Goal: Obtain resource: Download file/media

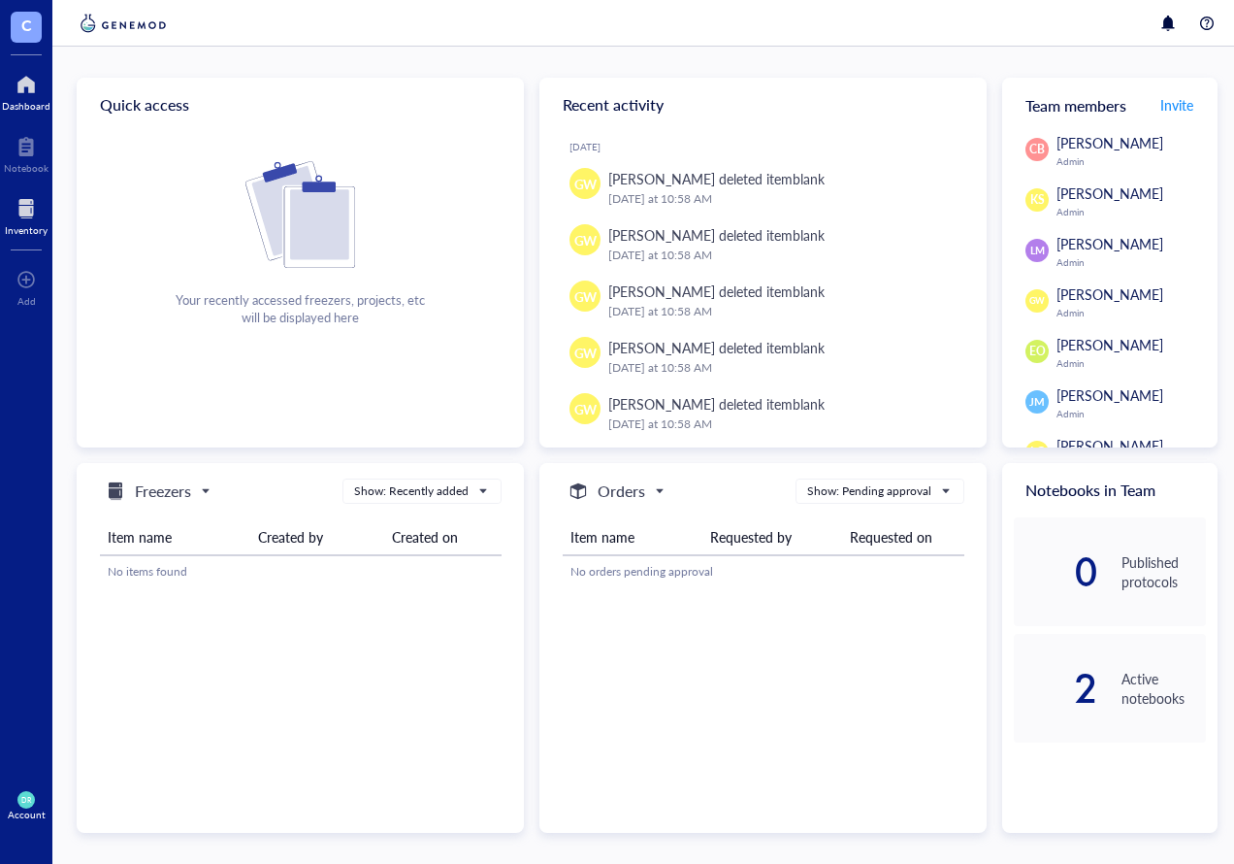
click at [36, 209] on div at bounding box center [26, 208] width 43 height 31
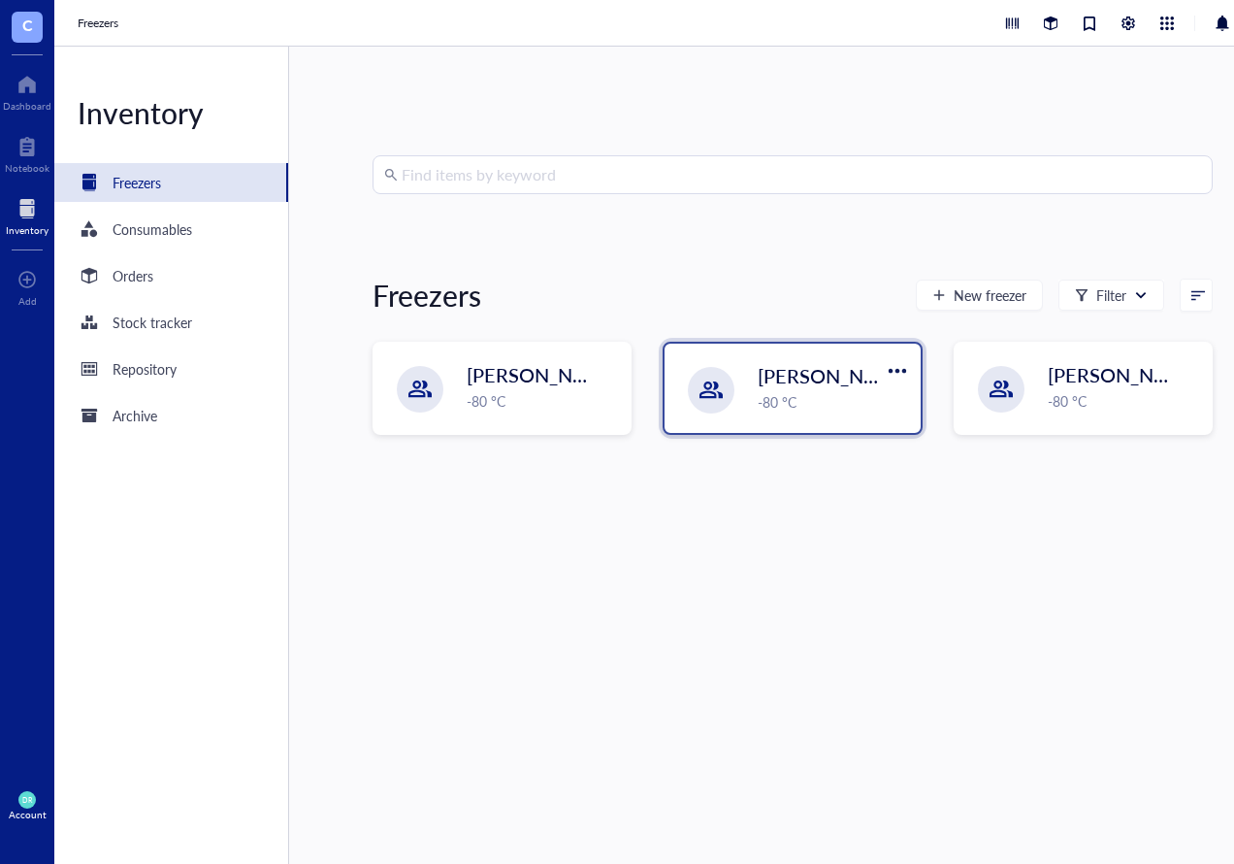
click at [799, 369] on span "[PERSON_NAME] Lab" at bounding box center [853, 375] width 190 height 27
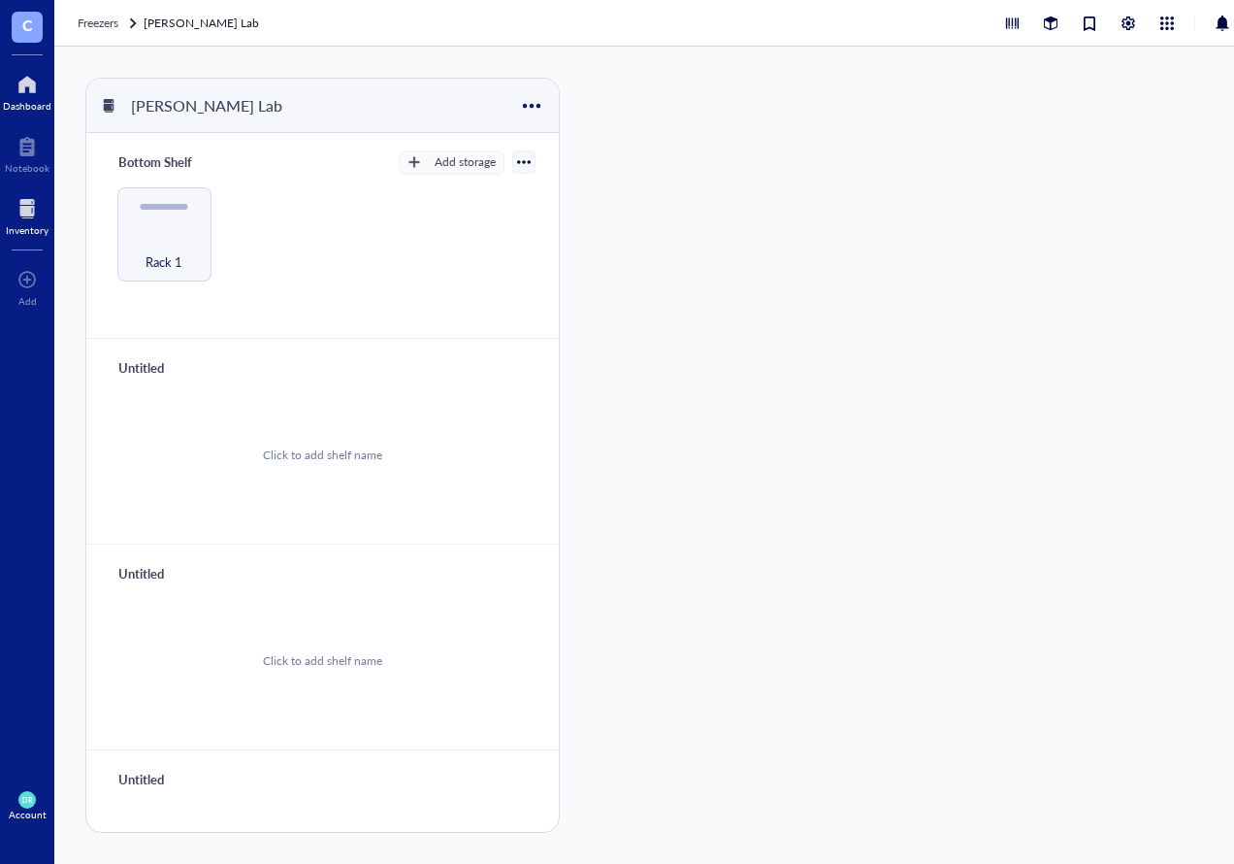
click at [24, 104] on div "Dashboard" at bounding box center [27, 106] width 49 height 12
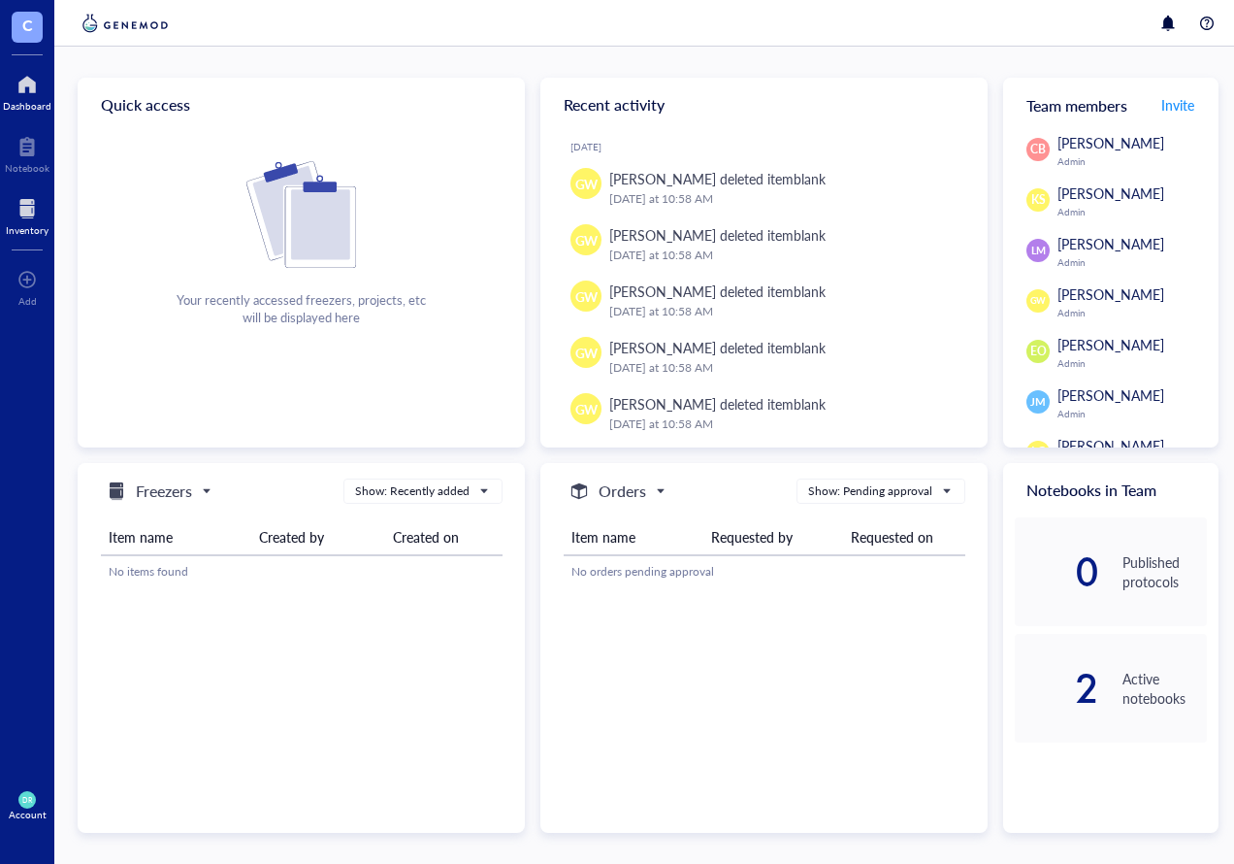
click at [30, 207] on div at bounding box center [27, 208] width 43 height 31
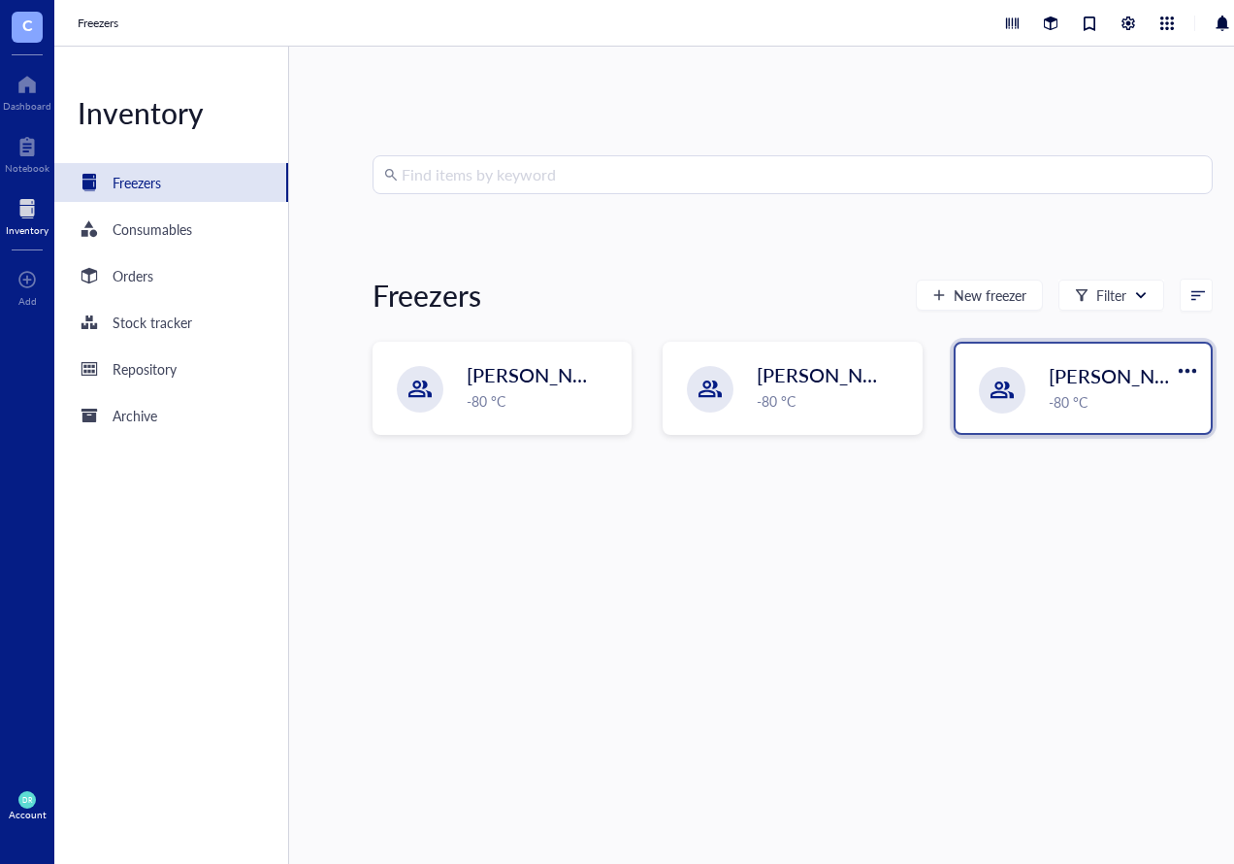
click at [1065, 400] on div "-80 °C" at bounding box center [1124, 401] width 150 height 21
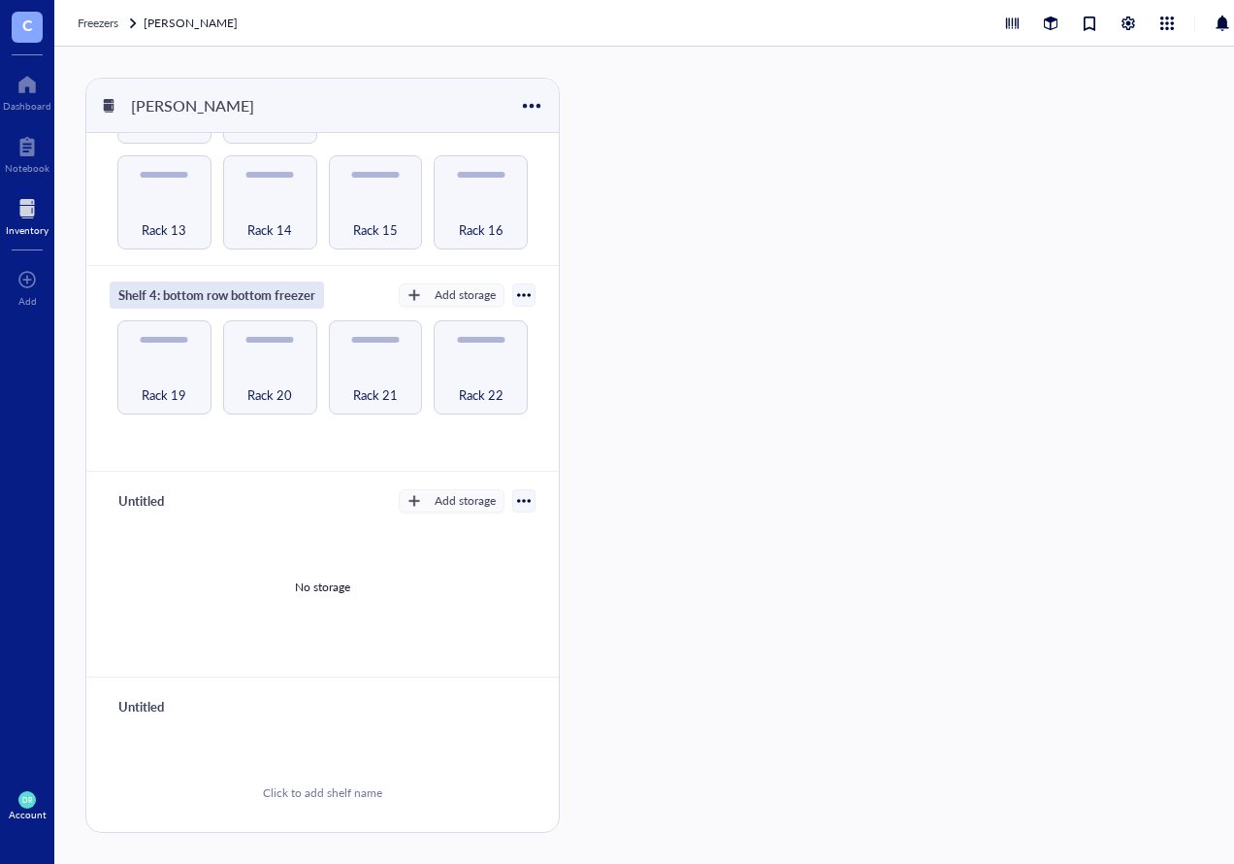
scroll to position [679, 0]
click at [464, 382] on span "Rack 22" at bounding box center [481, 392] width 45 height 21
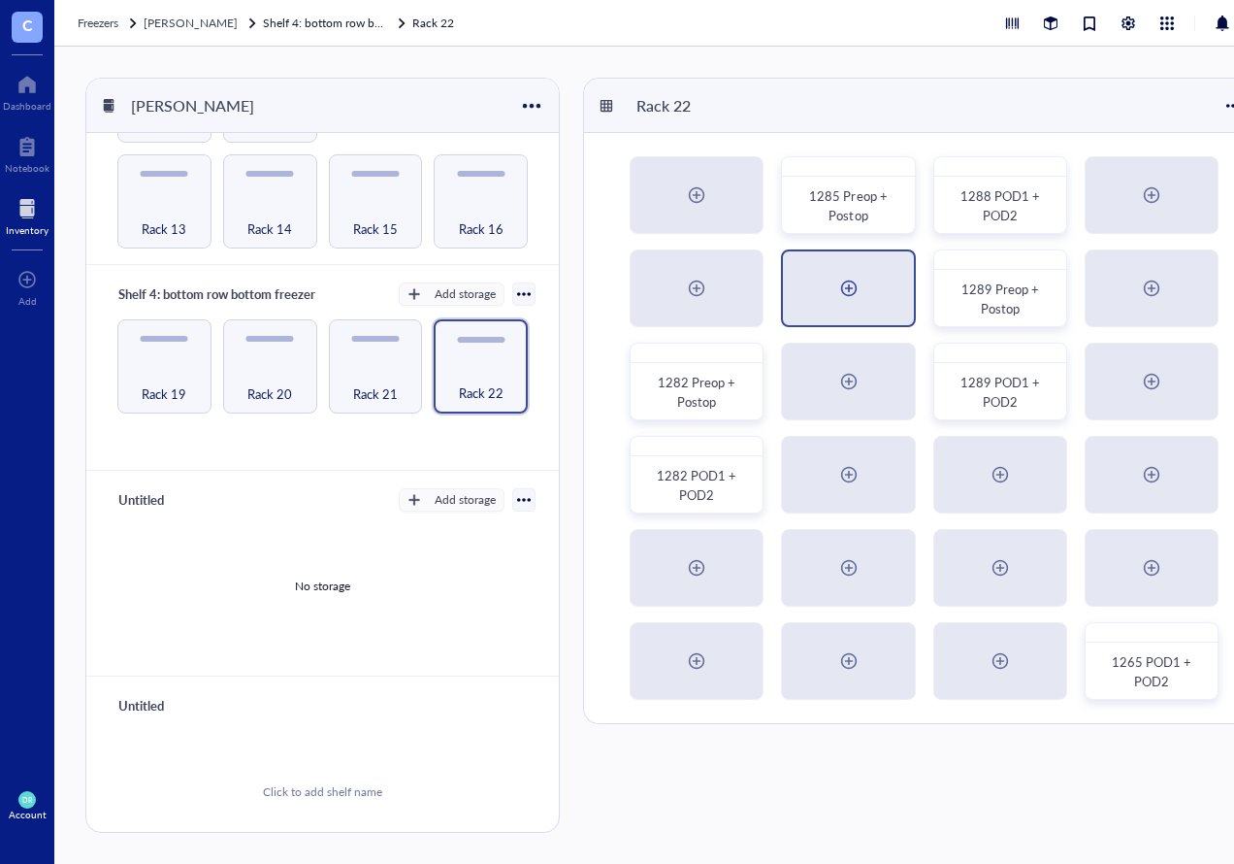
click at [849, 281] on div at bounding box center [848, 288] width 31 height 31
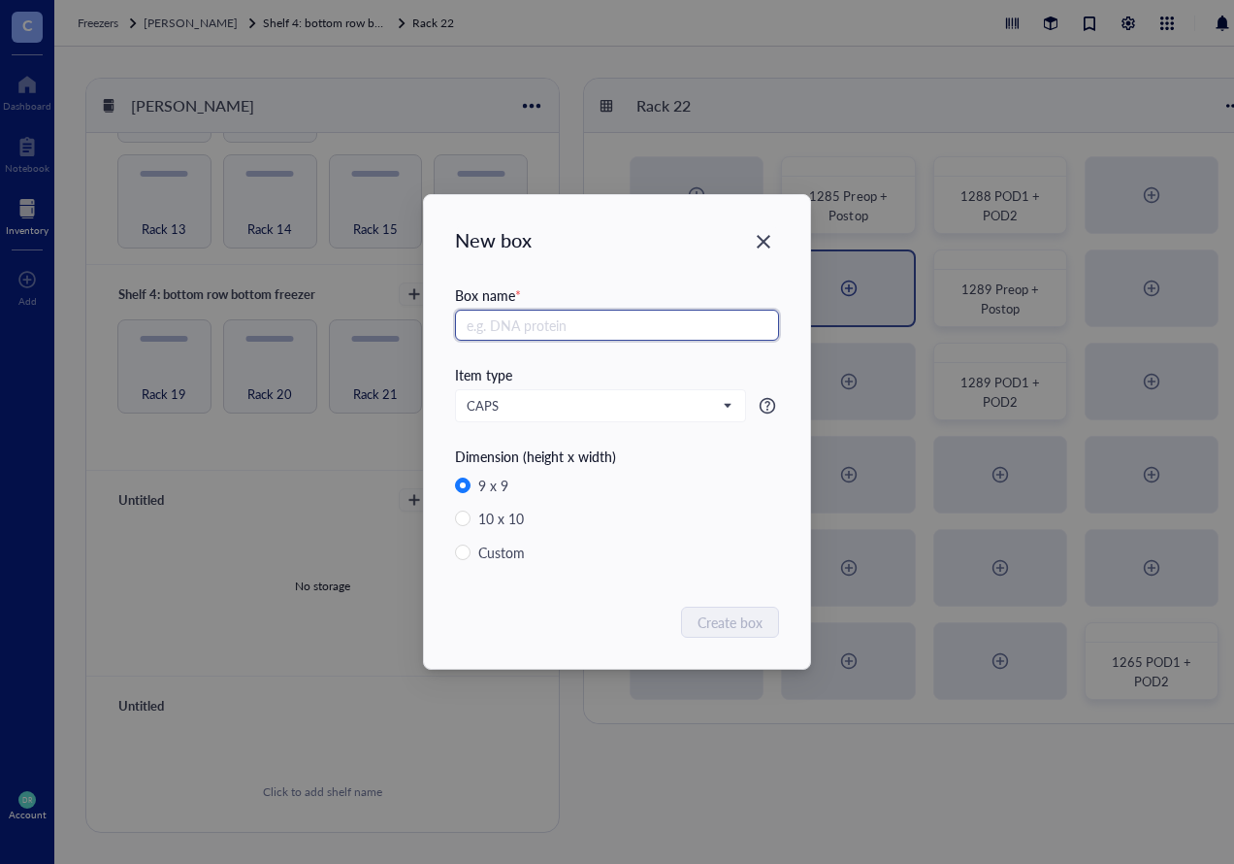
radio input "false"
radio input "true"
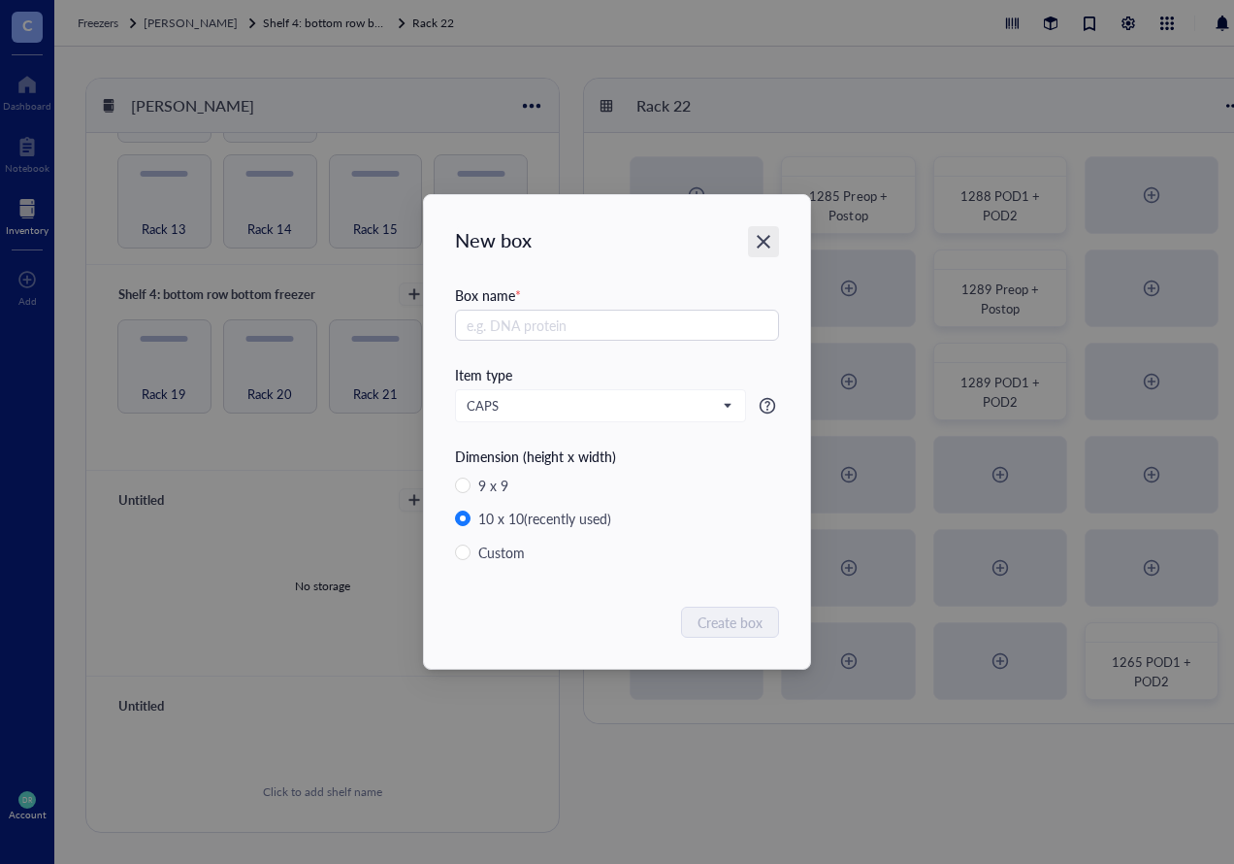
click at [758, 230] on div "Close" at bounding box center [763, 241] width 31 height 31
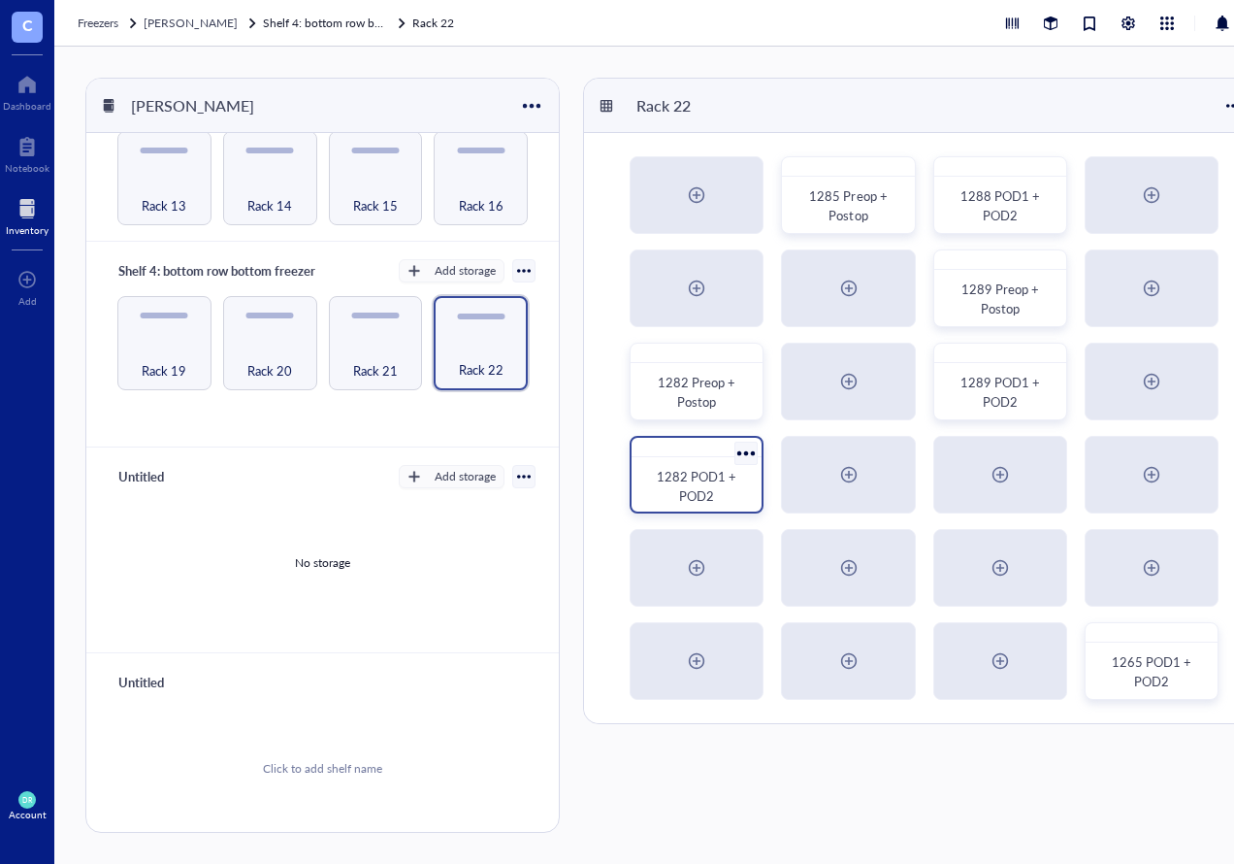
scroll to position [8, 0]
click at [1198, 627] on div at bounding box center [1202, 639] width 28 height 28
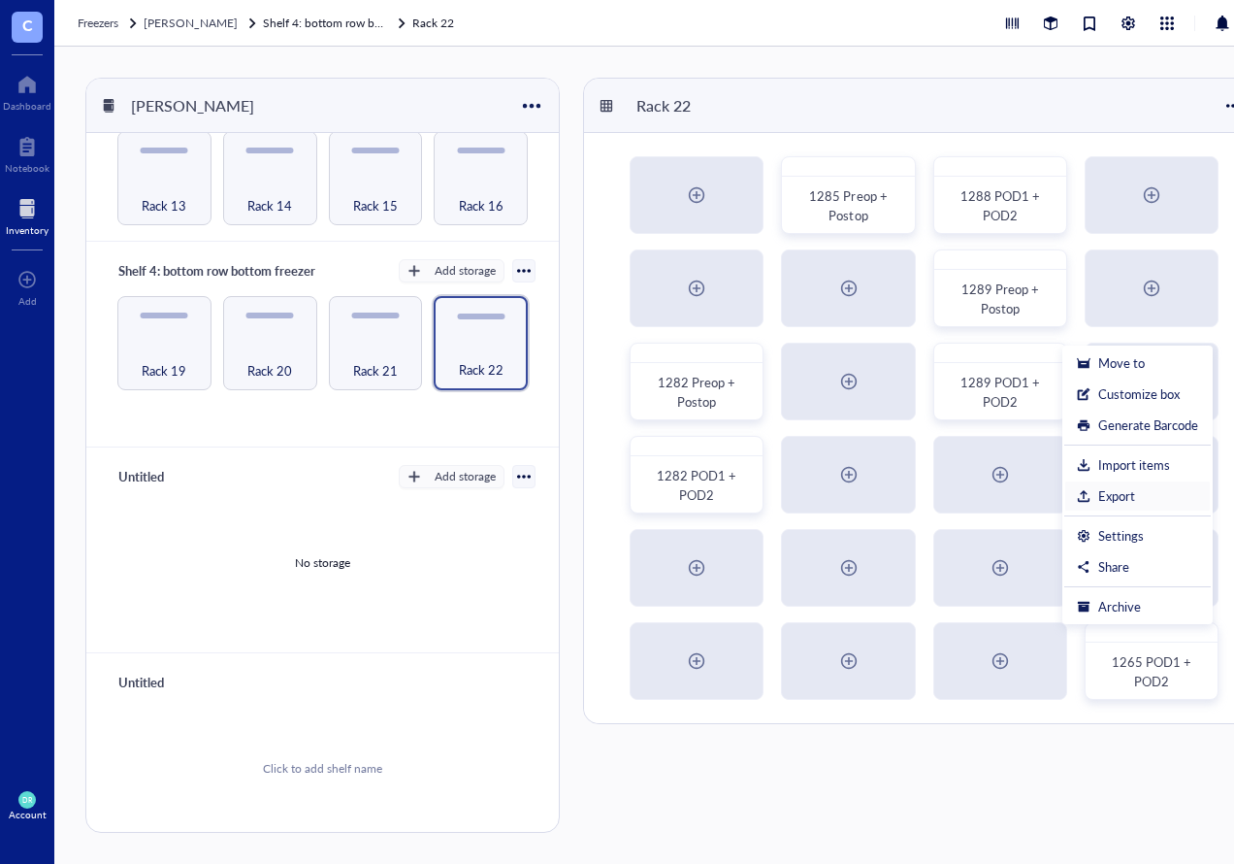
click at [1088, 487] on div "Export" at bounding box center [1137, 495] width 121 height 17
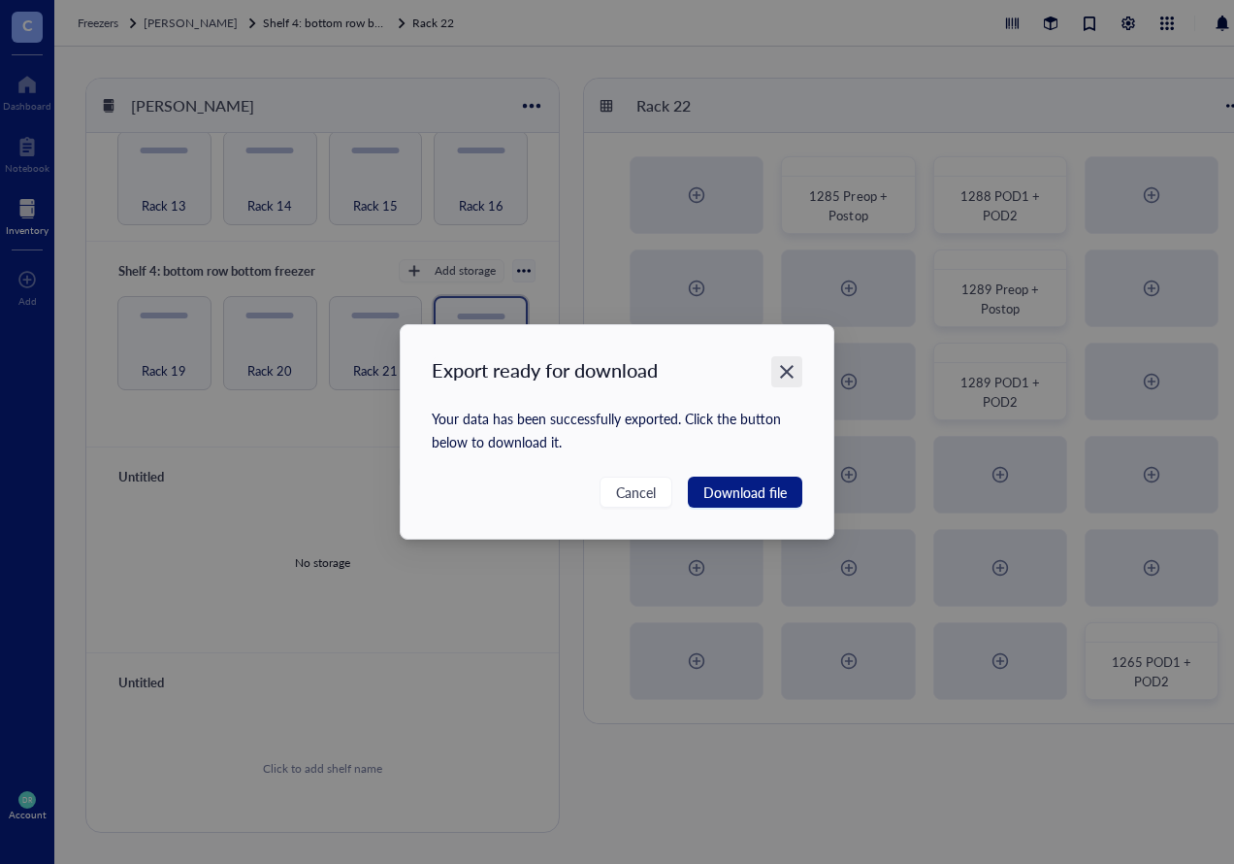
click at [785, 373] on icon "Close" at bounding box center [787, 372] width 14 height 14
